Goal: Information Seeking & Learning: Learn about a topic

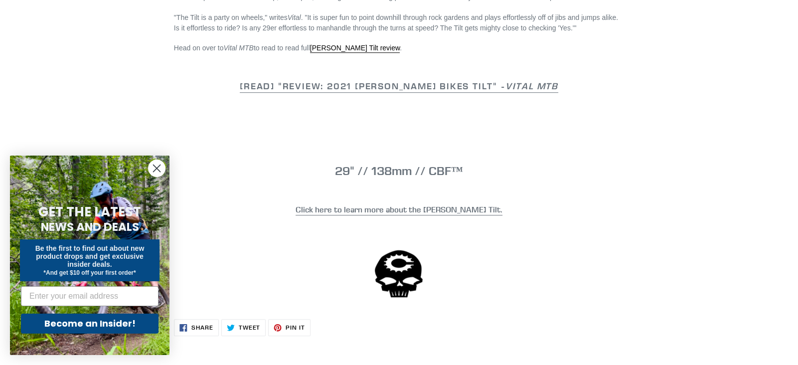
scroll to position [812, 0]
click at [384, 204] on strong "Click here to learn more about the Canfield Tilt." at bounding box center [398, 209] width 207 height 10
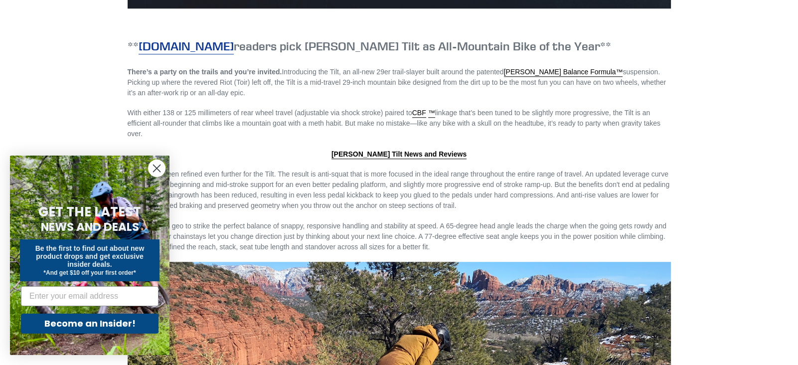
scroll to position [1101, 0]
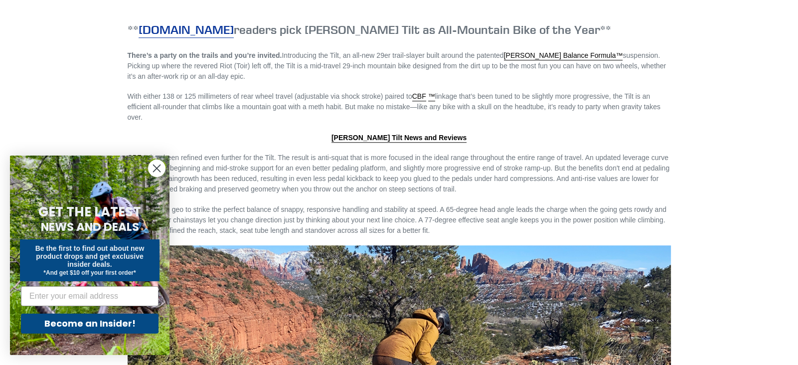
click at [155, 167] on icon "Close dialog" at bounding box center [156, 168] width 7 height 7
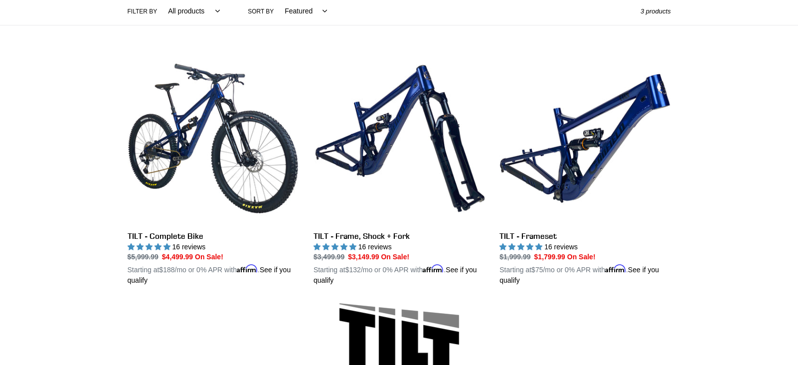
scroll to position [0, 0]
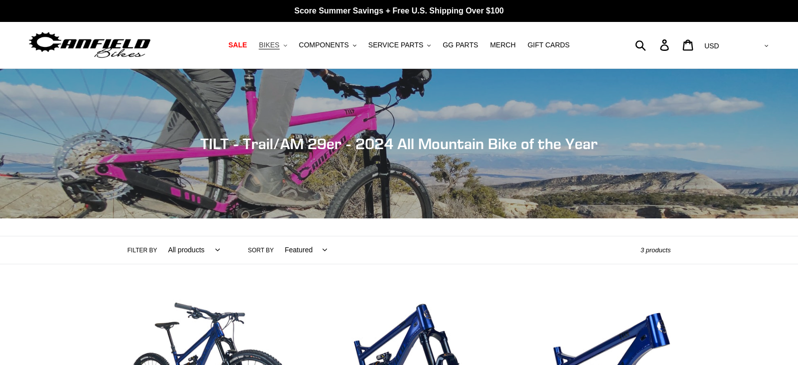
click at [287, 45] on icon "button" at bounding box center [285, 45] width 3 height 2
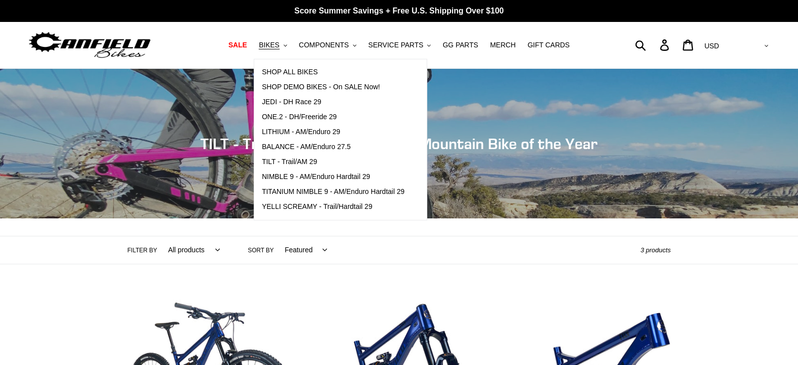
click at [504, 218] on div "Collection: TILT - Trail/AM 29er - 2024 All Mountain Bike of the Year" at bounding box center [399, 218] width 798 height 0
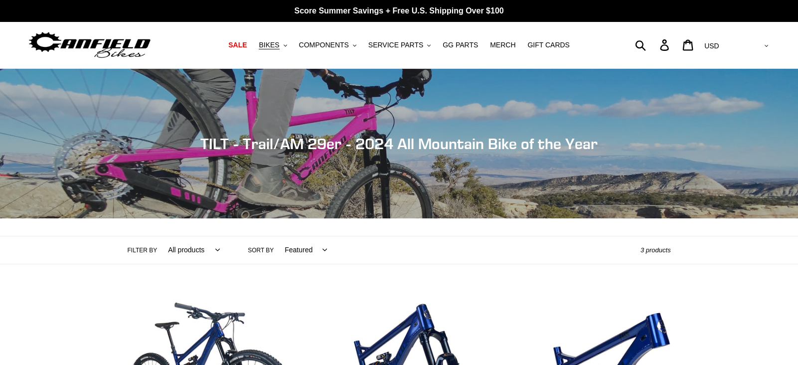
click at [95, 44] on img at bounding box center [89, 44] width 125 height 31
